Goal: Information Seeking & Learning: Check status

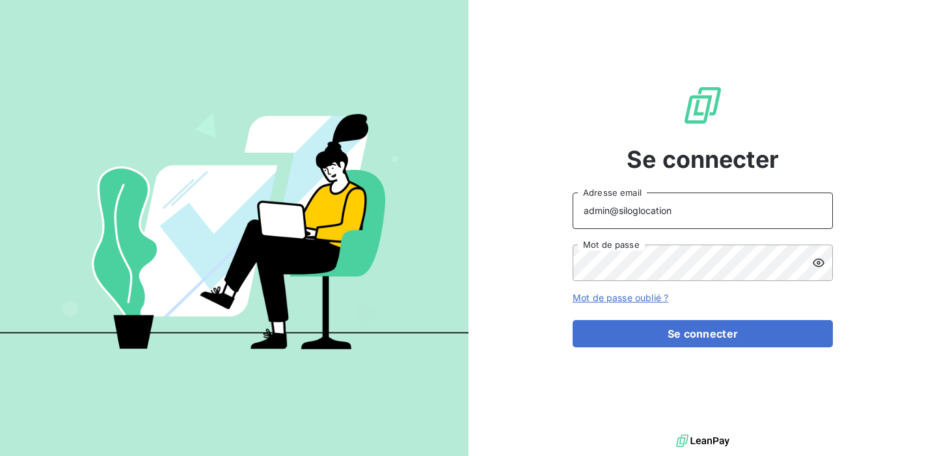
drag, startPoint x: 667, startPoint y: 210, endPoint x: 622, endPoint y: 211, distance: 44.9
click at [622, 211] on input "admin@siloglocation" at bounding box center [703, 211] width 260 height 36
drag, startPoint x: 690, startPoint y: 211, endPoint x: 621, endPoint y: 206, distance: 69.1
click at [621, 206] on input "admin@siloglocation" at bounding box center [703, 211] width 260 height 36
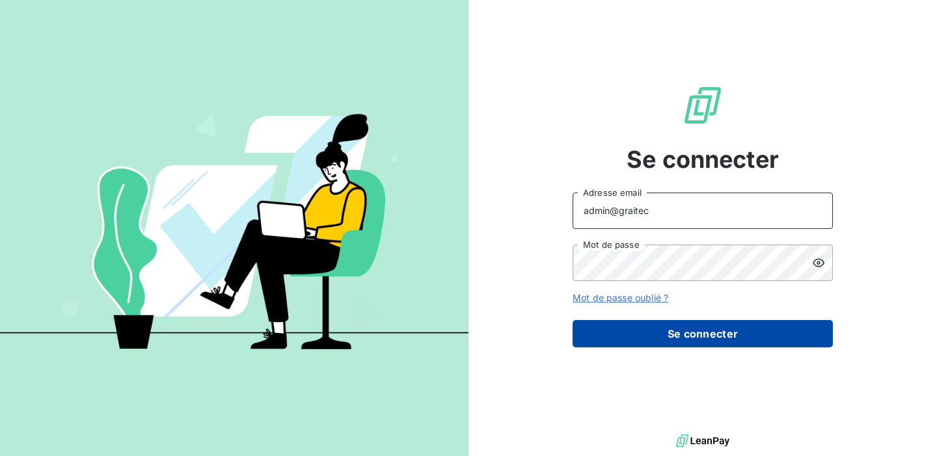
type input "admin@graitec"
click at [672, 327] on button "Se connecter" at bounding box center [703, 333] width 260 height 27
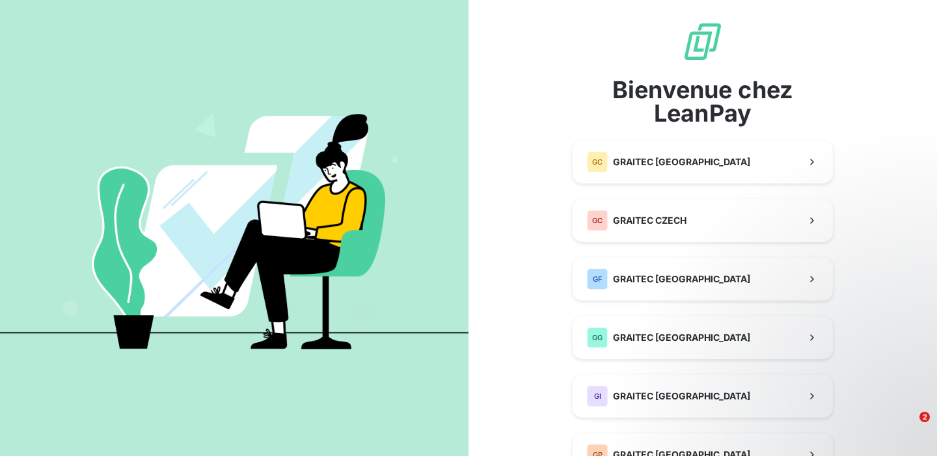
click at [885, 312] on div "Bienvenue chez LeanPay GC GRAITEC CANADA GC GRAITEC CZECH GF GRAITEC FRANCE GG …" at bounding box center [703, 453] width 469 height 906
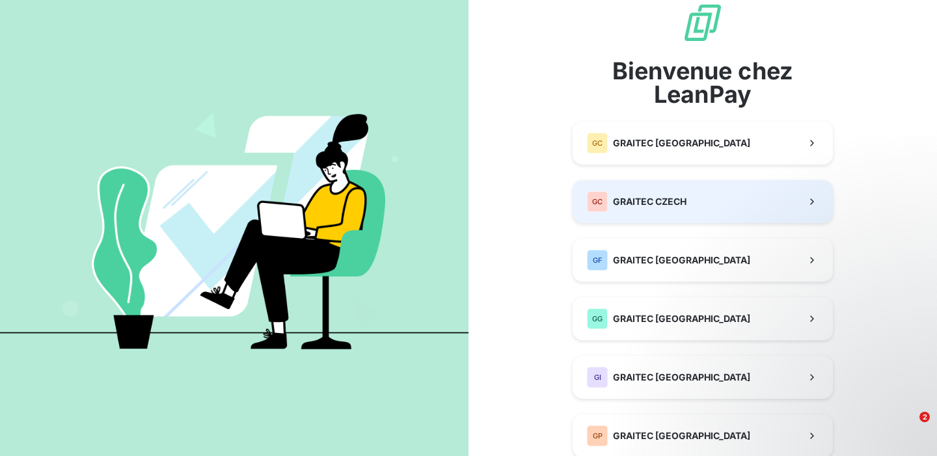
scroll to position [20, 0]
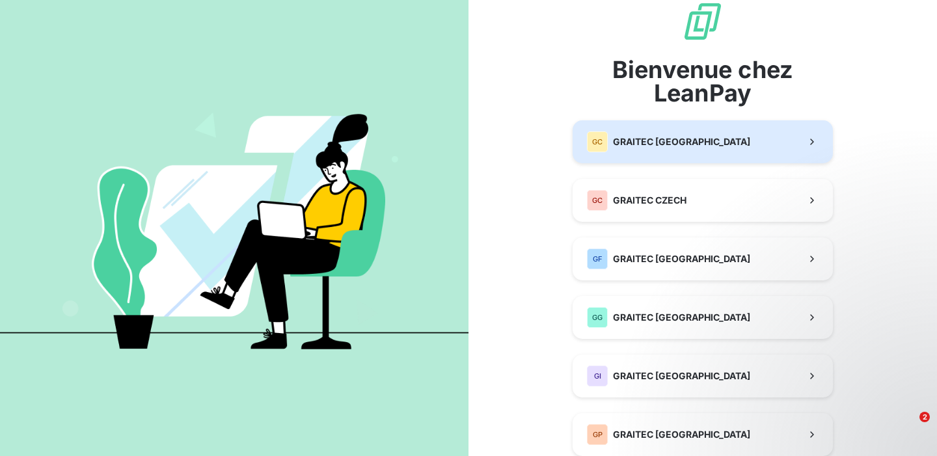
click at [754, 156] on button "GC GRAITEC [GEOGRAPHIC_DATA]" at bounding box center [703, 141] width 260 height 43
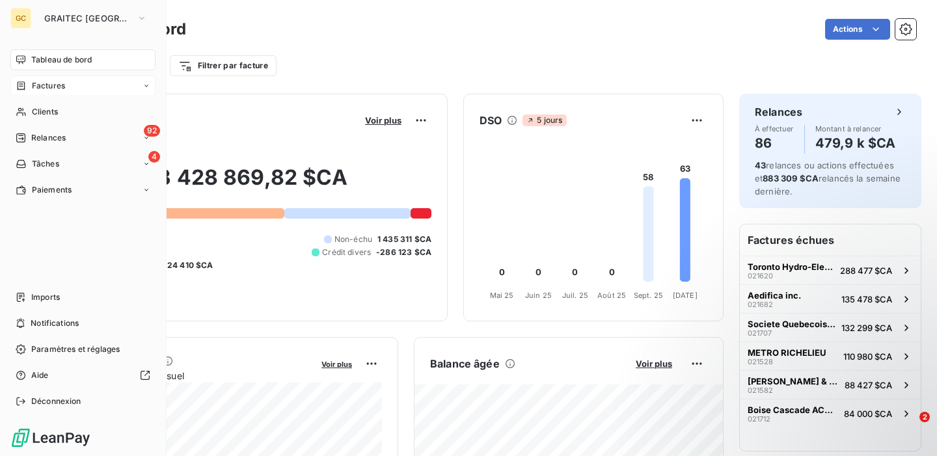
click at [50, 92] on div "Factures" at bounding box center [82, 86] width 145 height 21
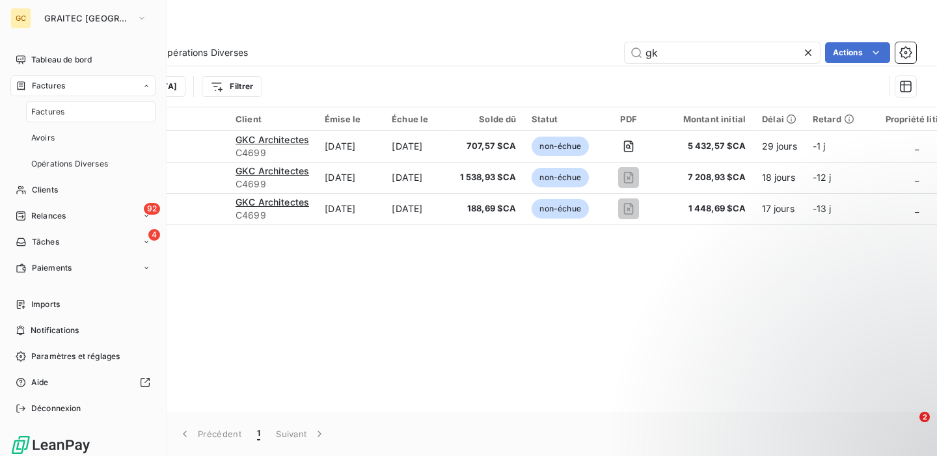
click at [66, 112] on div "Factures" at bounding box center [91, 112] width 130 height 21
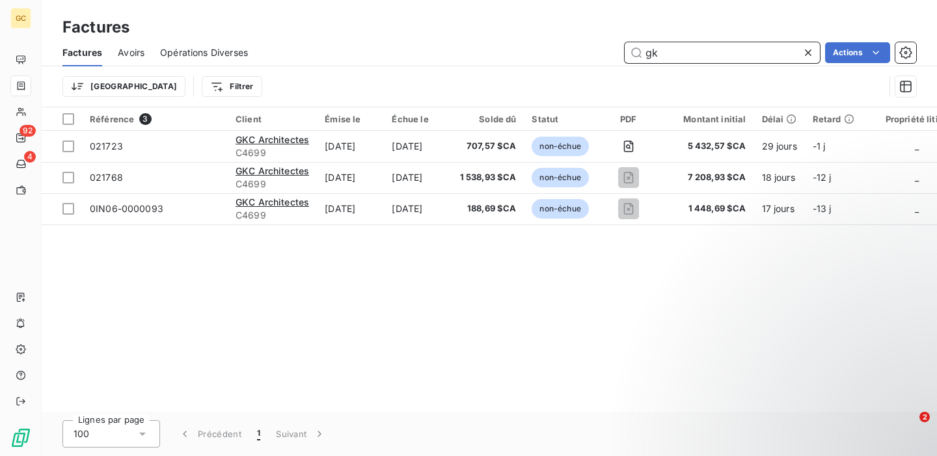
drag, startPoint x: 706, startPoint y: 59, endPoint x: 593, endPoint y: 43, distance: 113.8
click at [593, 43] on div "gk Actions" at bounding box center [590, 52] width 653 height 21
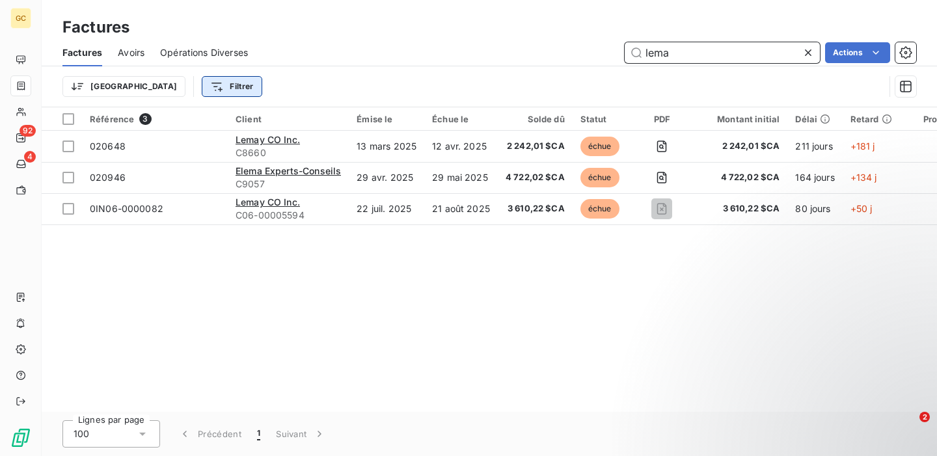
type input "lema"
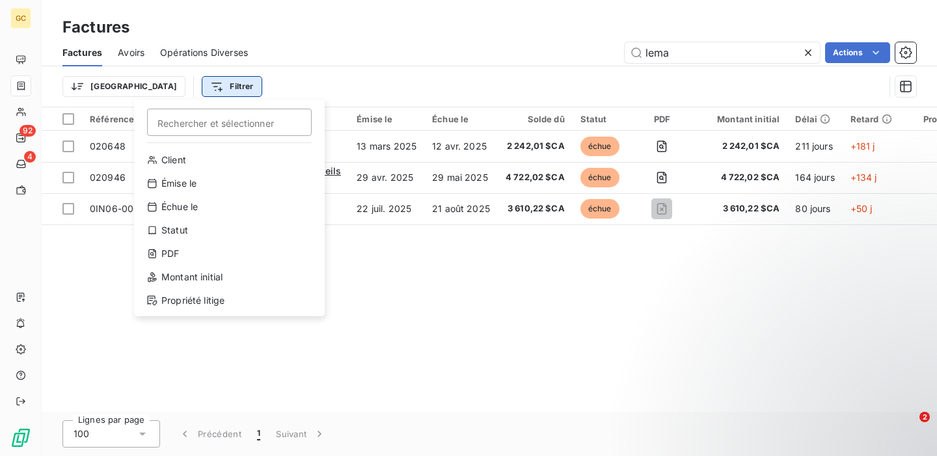
click at [166, 87] on html "GC 92 4 Factures Factures Avoirs Opérations Diverses lema Actions Trier Filtrer…" at bounding box center [468, 228] width 937 height 456
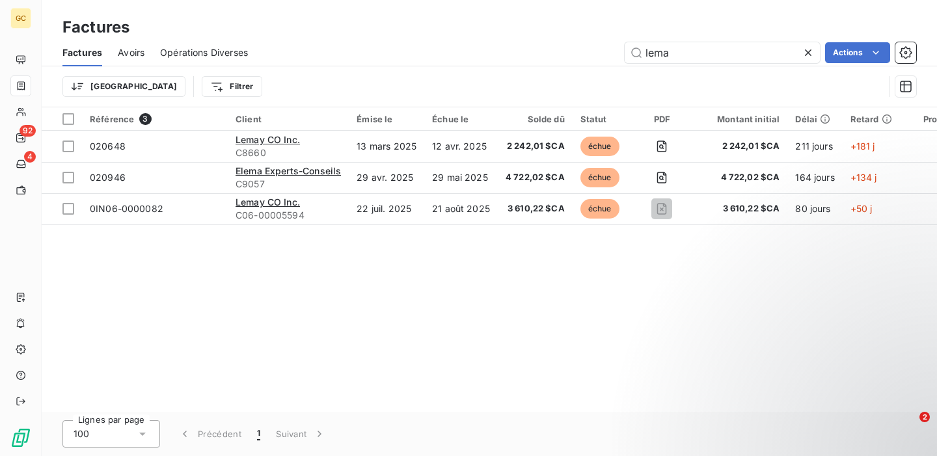
click at [348, 64] on html "GC 92 4 Factures Factures Avoirs Opérations Diverses lema Actions Trier Filtrer…" at bounding box center [468, 228] width 937 height 456
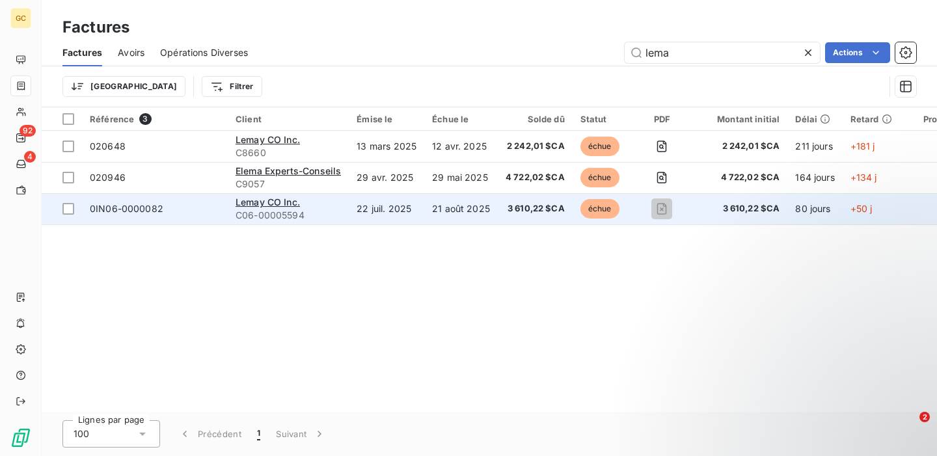
click at [204, 208] on span "0IN06-0000082" at bounding box center [155, 208] width 130 height 13
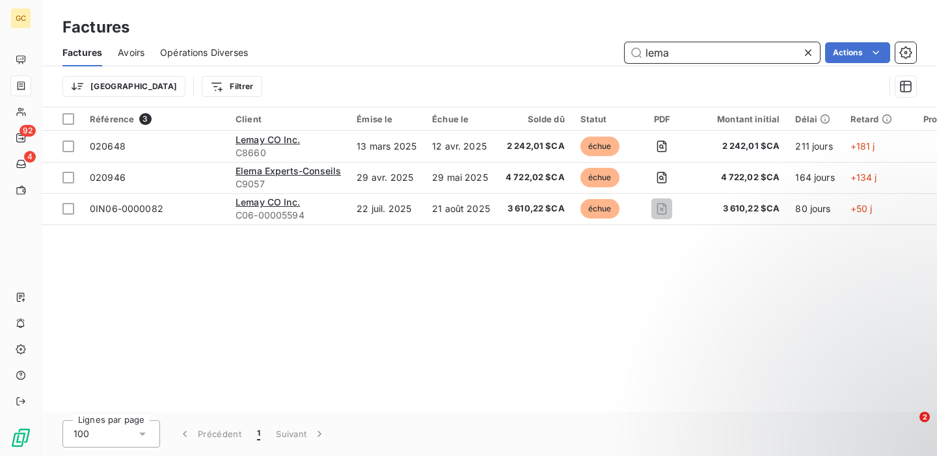
drag, startPoint x: 750, startPoint y: 58, endPoint x: 561, endPoint y: 43, distance: 190.0
click at [561, 43] on div "lema Actions" at bounding box center [590, 52] width 653 height 21
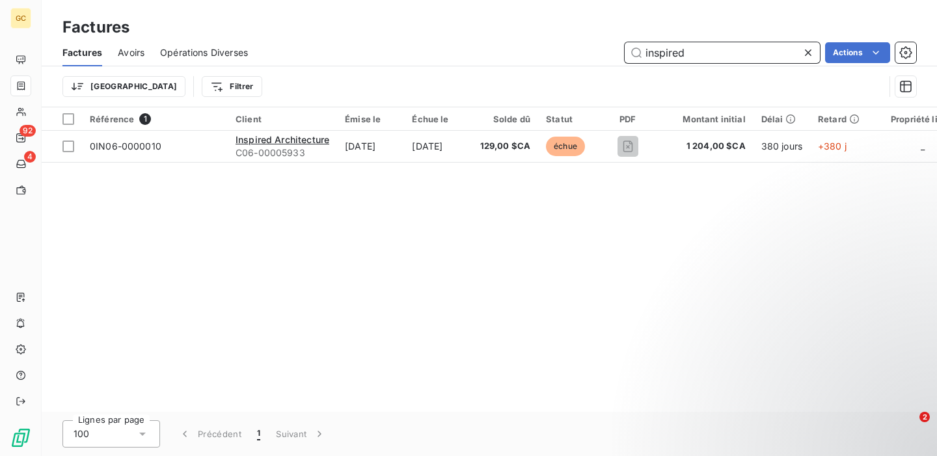
type input "inspired"
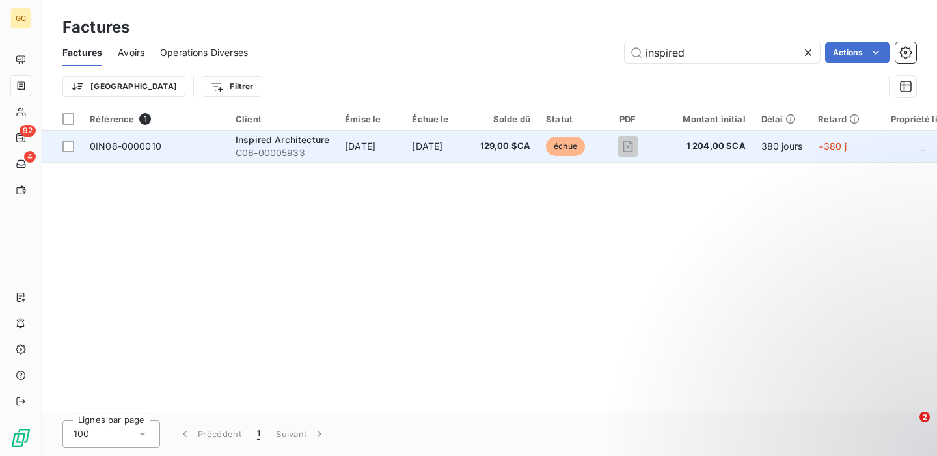
click at [194, 140] on span "0IN06-0000010" at bounding box center [155, 146] width 130 height 13
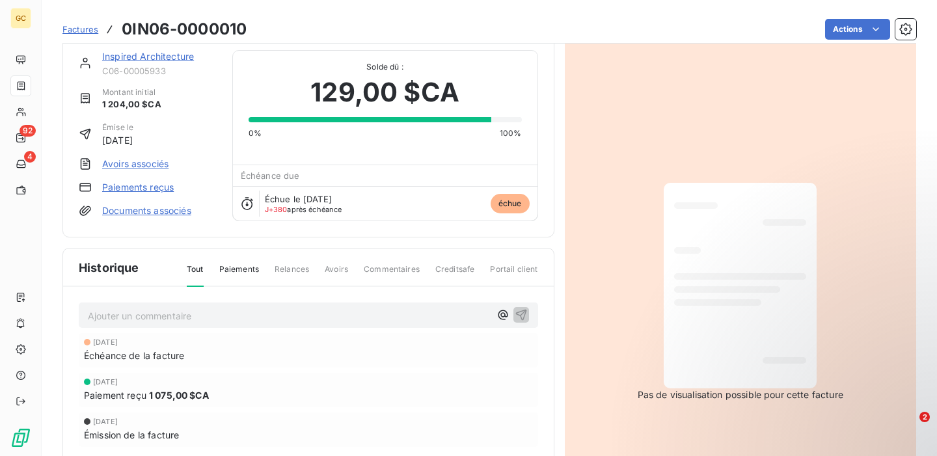
scroll to position [7, 0]
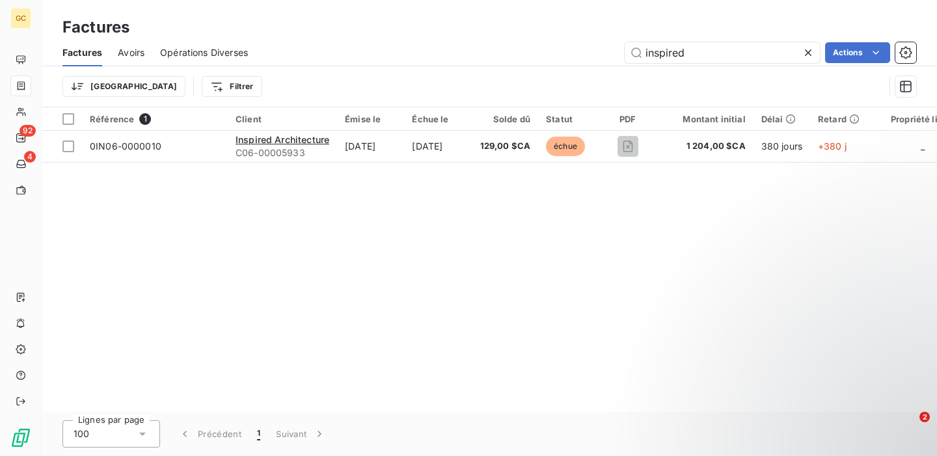
click at [722, 65] on div "Factures Avoirs Opérations Diverses inspired Actions" at bounding box center [490, 52] width 896 height 27
drag, startPoint x: 721, startPoint y: 50, endPoint x: 702, endPoint y: 40, distance: 21.0
click at [702, 40] on div "Factures Avoirs Opérations Diverses inspired Actions" at bounding box center [490, 52] width 896 height 27
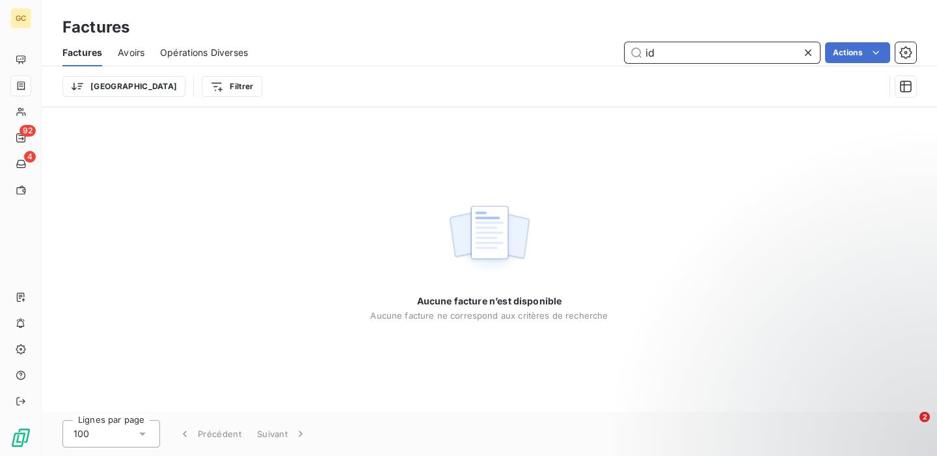
type input "i"
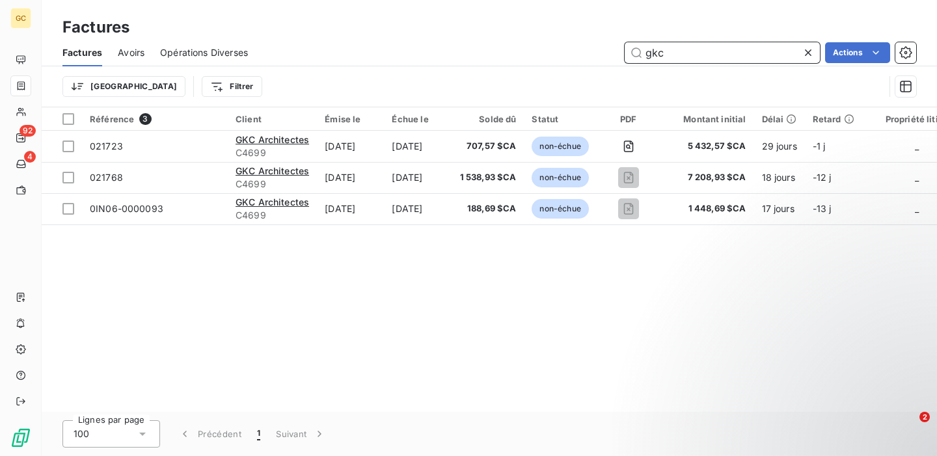
type input "gkc"
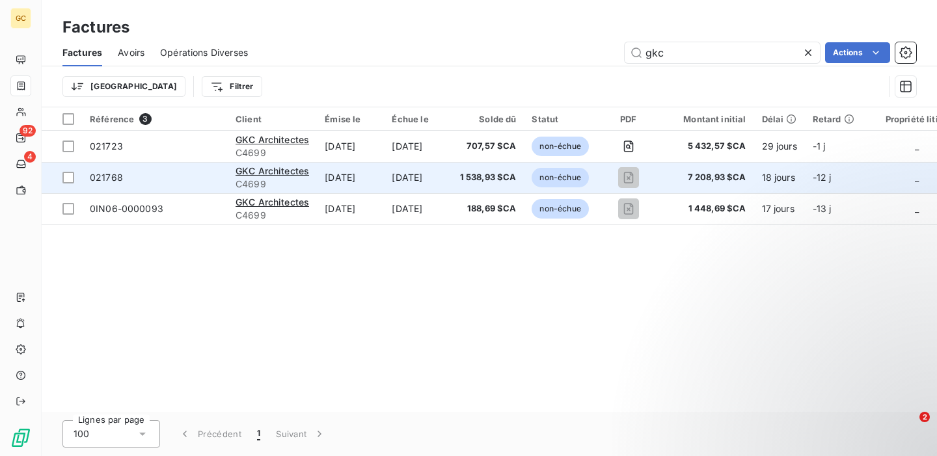
click at [192, 180] on span "021768" at bounding box center [155, 177] width 130 height 13
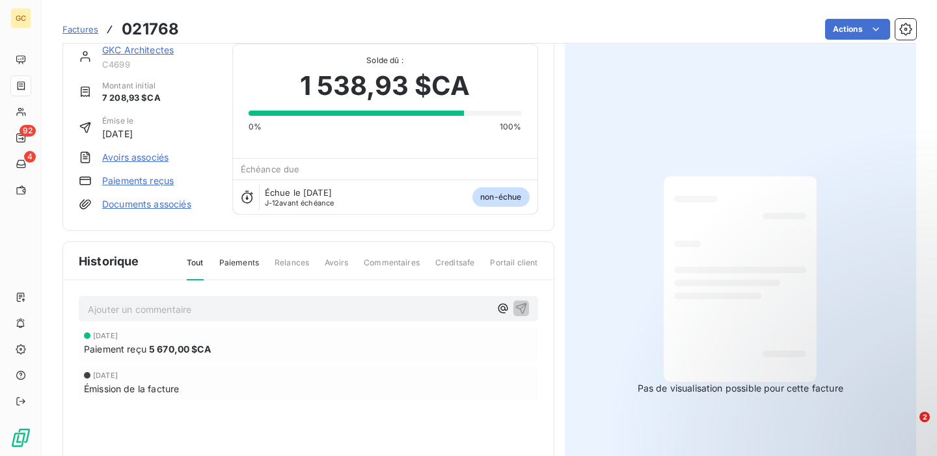
scroll to position [7, 0]
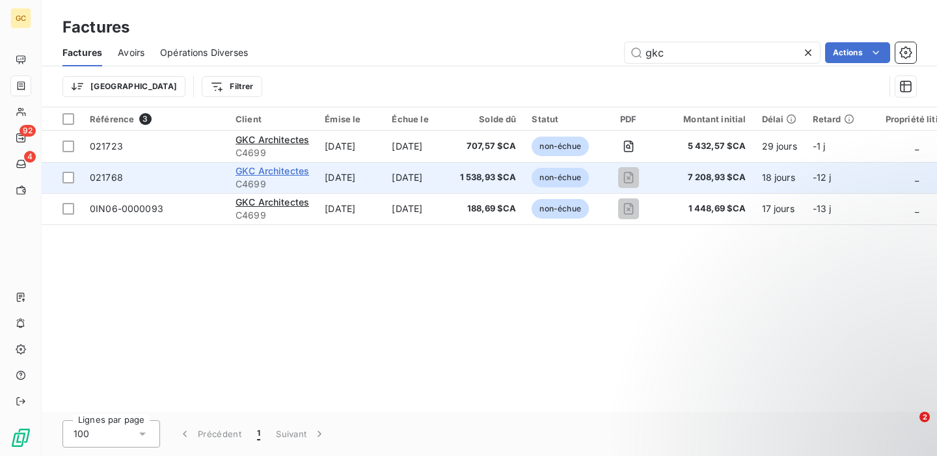
click at [266, 170] on span "GKC Architectes" at bounding box center [273, 170] width 74 height 11
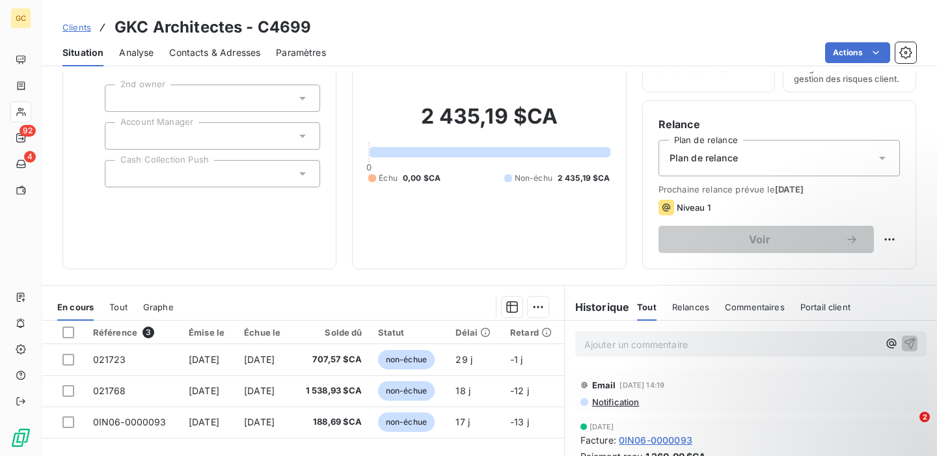
scroll to position [141, 0]
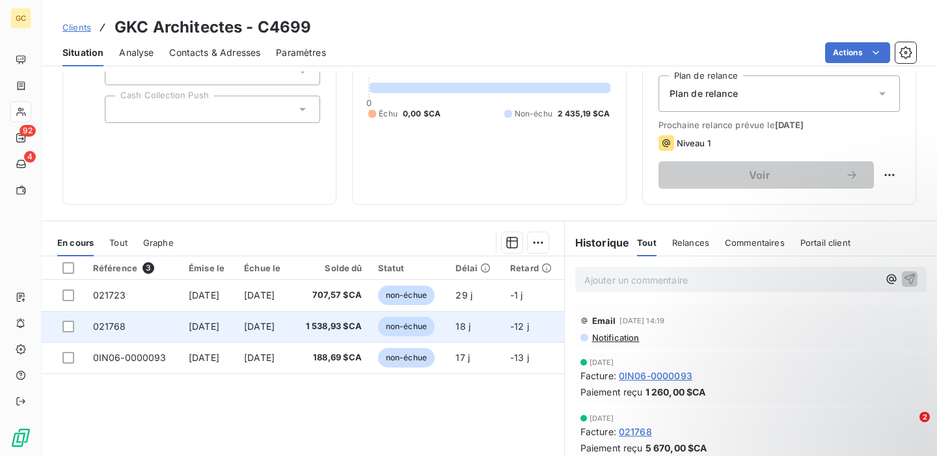
click at [181, 327] on td "[DATE]" at bounding box center [208, 326] width 55 height 31
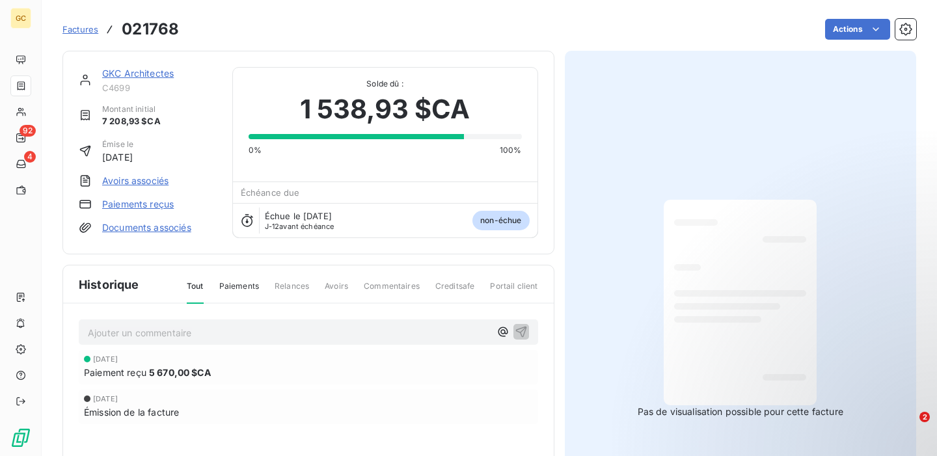
click at [83, 29] on span "Factures" at bounding box center [80, 29] width 36 height 10
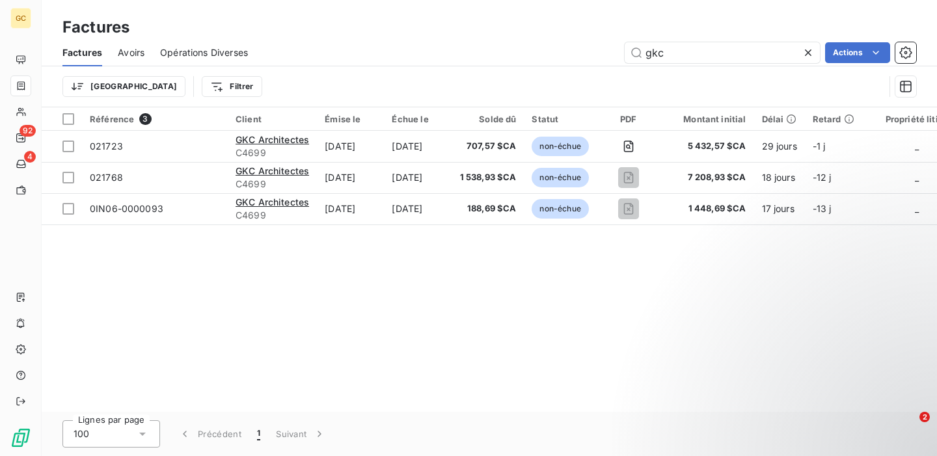
drag, startPoint x: 721, startPoint y: 57, endPoint x: 538, endPoint y: 48, distance: 183.8
click at [538, 48] on div "gkc Actions" at bounding box center [590, 52] width 653 height 21
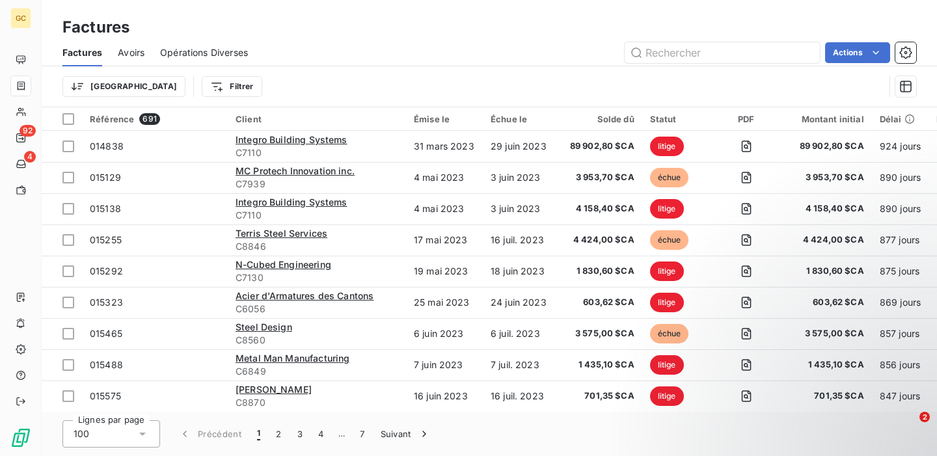
click at [684, 62] on div "Factures Avoirs Opérations Diverses Actions" at bounding box center [490, 52] width 896 height 27
click at [686, 55] on input "text" at bounding box center [722, 52] width 195 height 21
paste input "021768"
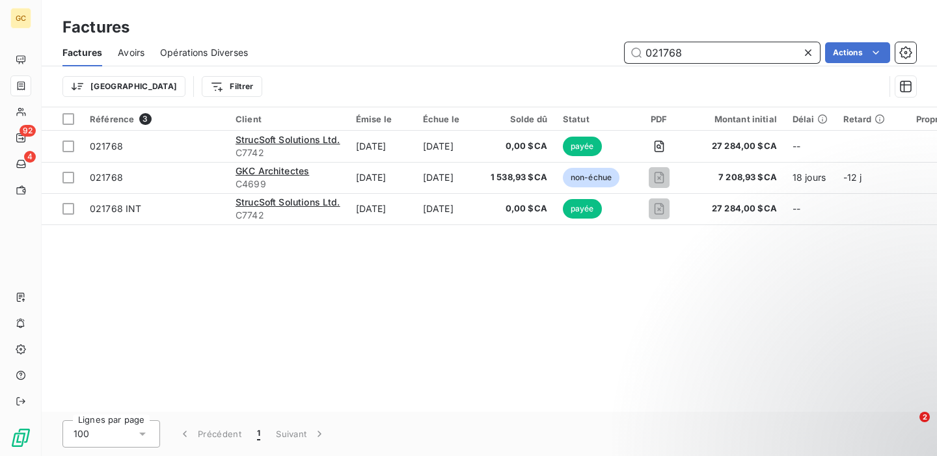
type input "021768"
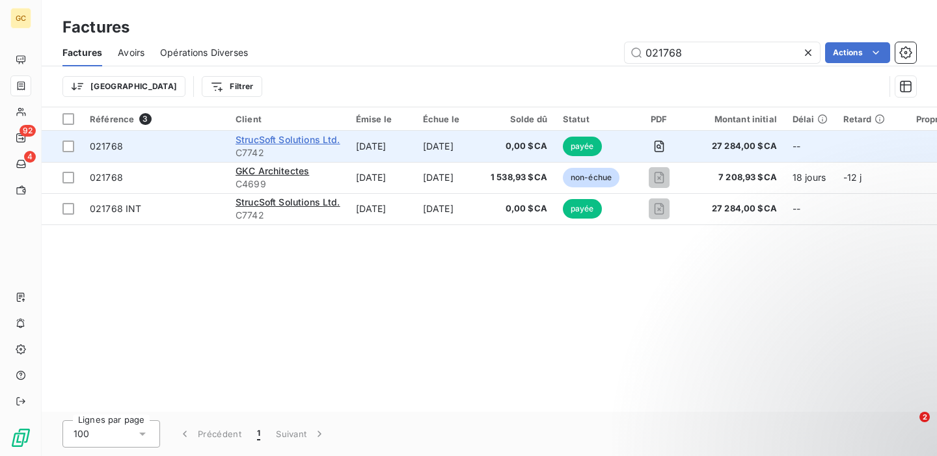
click at [304, 137] on span "StrucSoft Solutions Ltd." at bounding box center [288, 139] width 105 height 11
click at [136, 148] on span "021768" at bounding box center [155, 146] width 130 height 13
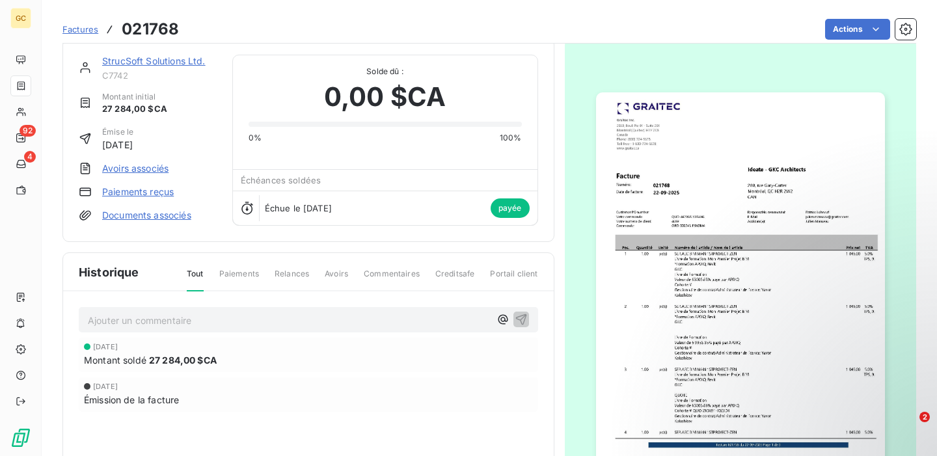
scroll to position [18, 0]
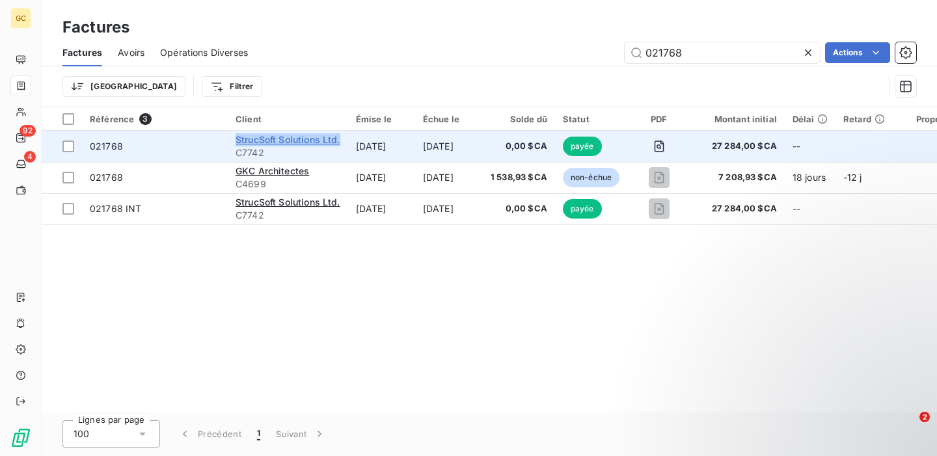
drag, startPoint x: 345, startPoint y: 141, endPoint x: 236, endPoint y: 140, distance: 108.7
click at [236, 140] on td "StrucSoft Solutions Ltd. C7742" at bounding box center [288, 146] width 120 height 31
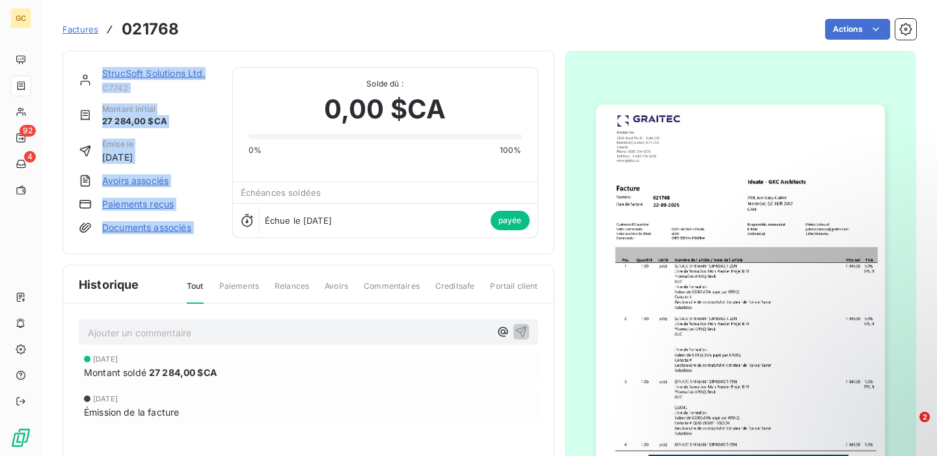
drag, startPoint x: 227, startPoint y: 78, endPoint x: 99, endPoint y: 72, distance: 127.7
click at [99, 72] on div "StrucSoft Solutions Ltd. C7742 Montant initial 27 284,00 $CA Émise le [DATE] Av…" at bounding box center [309, 152] width 460 height 171
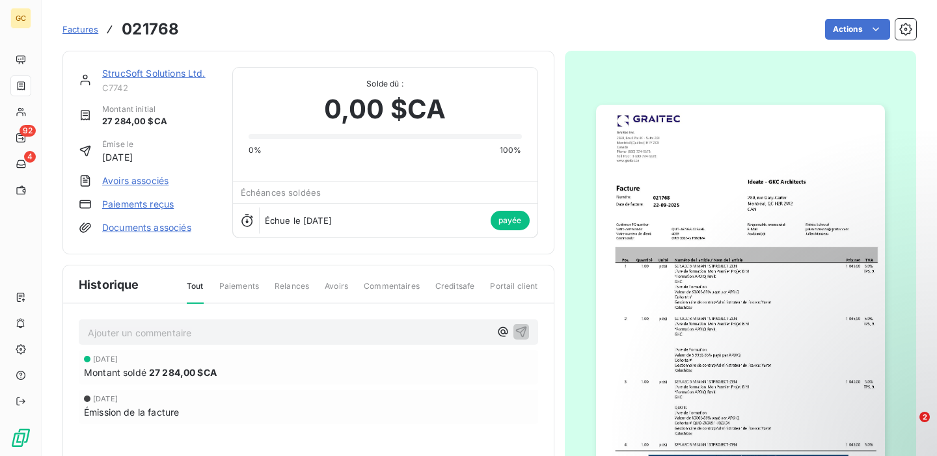
click at [292, 34] on div "Actions" at bounding box center [556, 29] width 722 height 21
drag, startPoint x: 221, startPoint y: 70, endPoint x: 102, endPoint y: 70, distance: 119.1
click at [102, 70] on div "StrucSoft Solutions Ltd. C7742 Montant initial 27 284,00 $CA Émise le [DATE] Av…" at bounding box center [309, 152] width 460 height 171
copy link "StrucSoft Solutions Ltd."
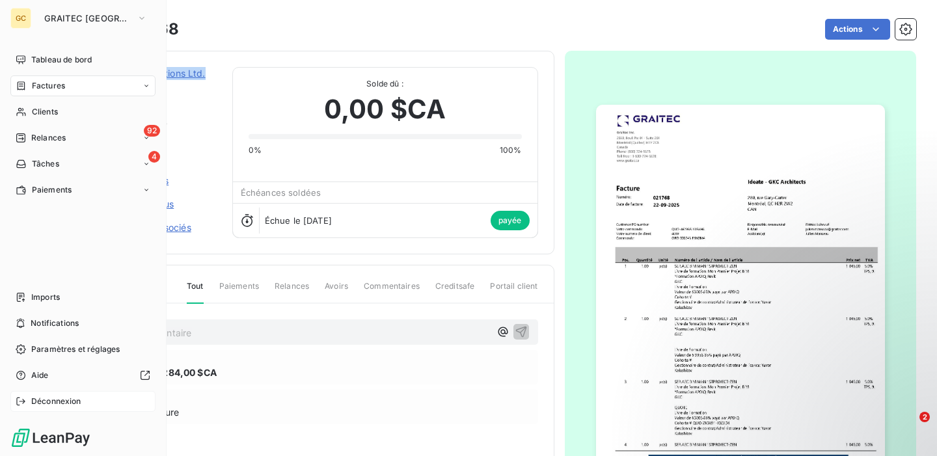
click at [55, 405] on span "Déconnexion" at bounding box center [56, 402] width 50 height 12
